Goal: Book appointment/travel/reservation

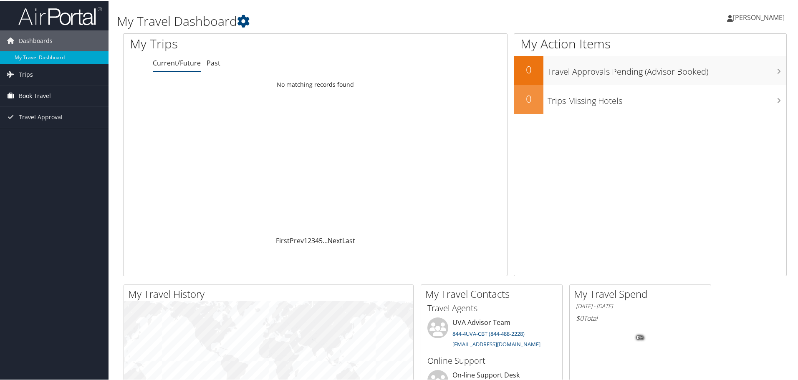
click at [36, 96] on span "Book Travel" at bounding box center [35, 95] width 32 height 21
click at [44, 135] on link "Book/Manage Online Trips" at bounding box center [54, 137] width 109 height 13
